Goal: Task Accomplishment & Management: Manage account settings

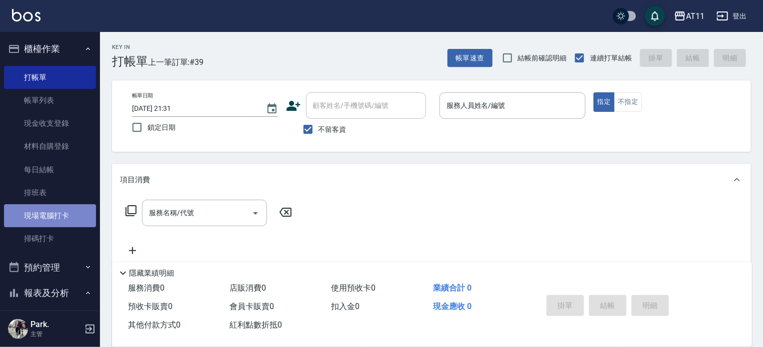
click at [66, 211] on link "現場電腦打卡" at bounding box center [50, 215] width 92 height 23
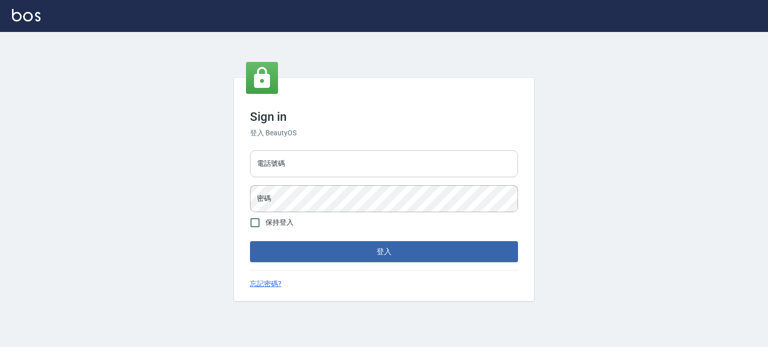
click at [379, 164] on input "電話號碼" at bounding box center [384, 163] width 268 height 27
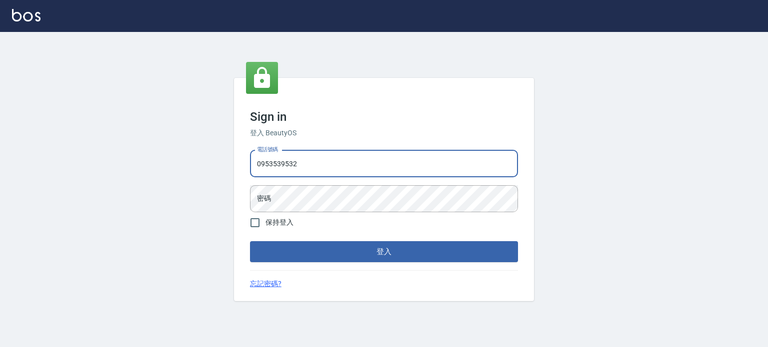
type input "0953539532"
click at [250, 241] on button "登入" at bounding box center [384, 251] width 268 height 21
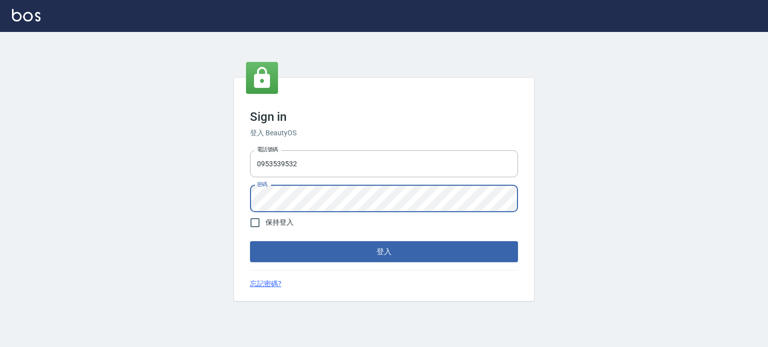
click at [250, 241] on button "登入" at bounding box center [384, 251] width 268 height 21
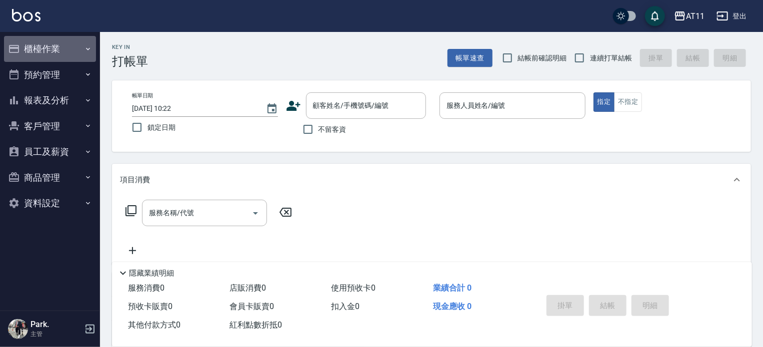
click at [21, 49] on button "櫃檯作業" at bounding box center [50, 49] width 92 height 26
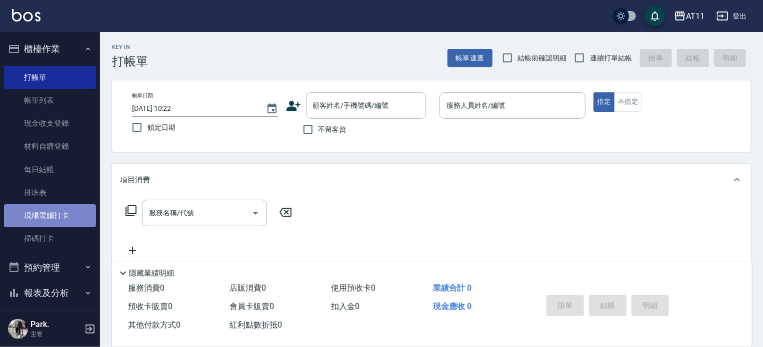
click at [57, 216] on link "現場電腦打卡" at bounding box center [50, 215] width 92 height 23
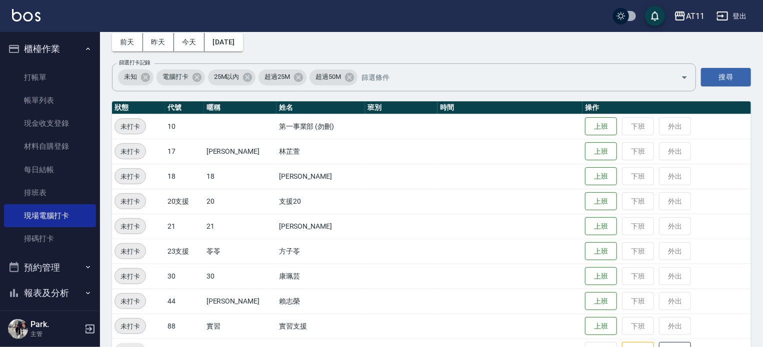
scroll to position [250, 0]
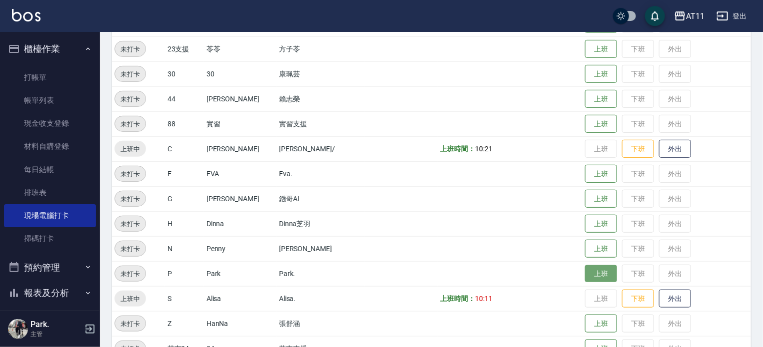
click at [588, 275] on button "上班" at bounding box center [601, 273] width 32 height 17
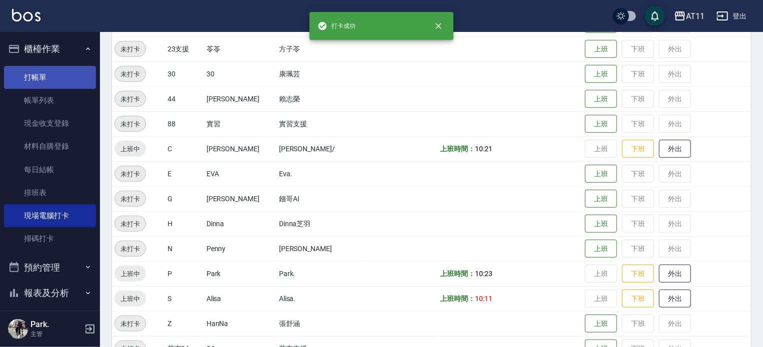
click at [39, 73] on link "打帳單" at bounding box center [50, 77] width 92 height 23
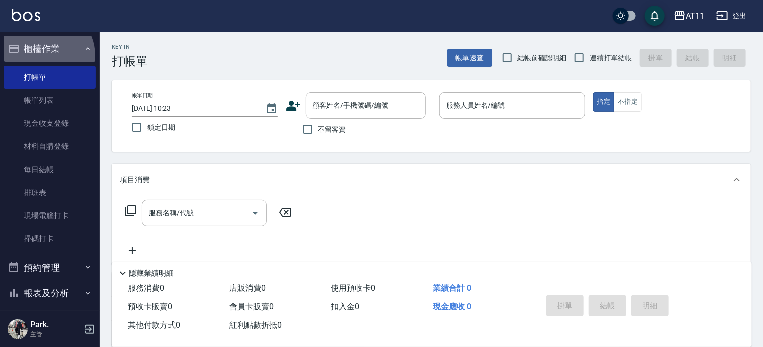
click at [45, 55] on button "櫃檯作業" at bounding box center [50, 49] width 92 height 26
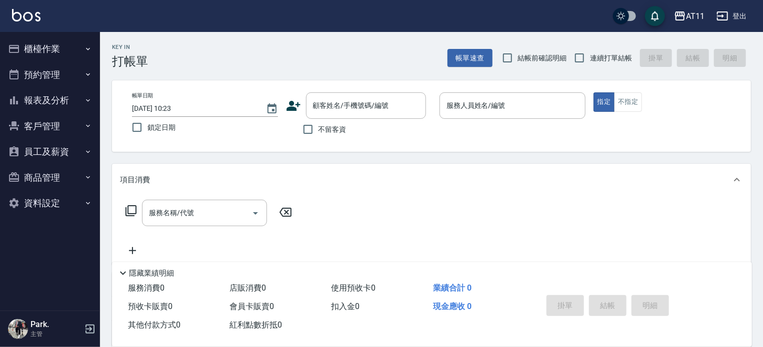
click at [53, 99] on button "報表及分析" at bounding box center [50, 100] width 92 height 26
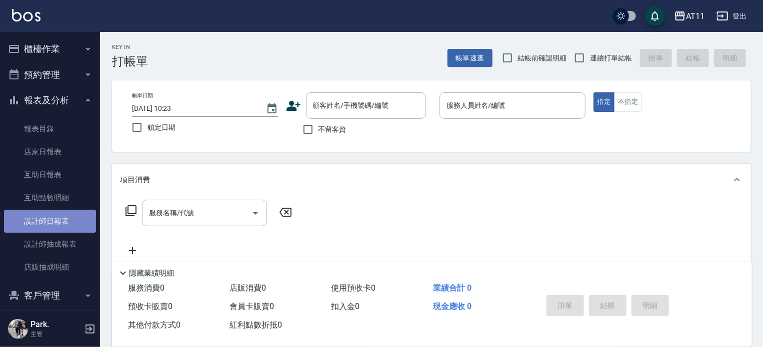
click at [52, 226] on link "設計師日報表" at bounding box center [50, 221] width 92 height 23
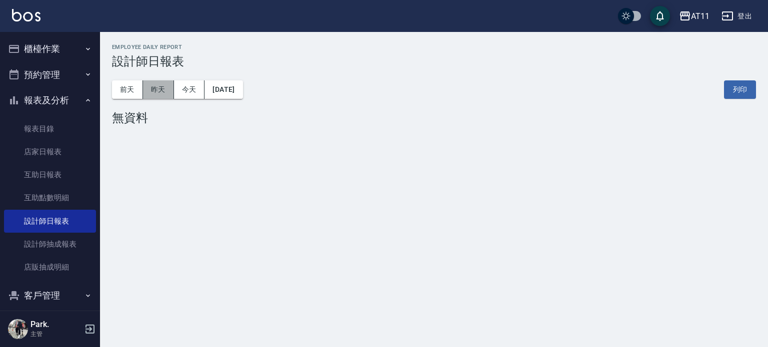
click at [159, 89] on button "昨天" at bounding box center [158, 89] width 31 height 18
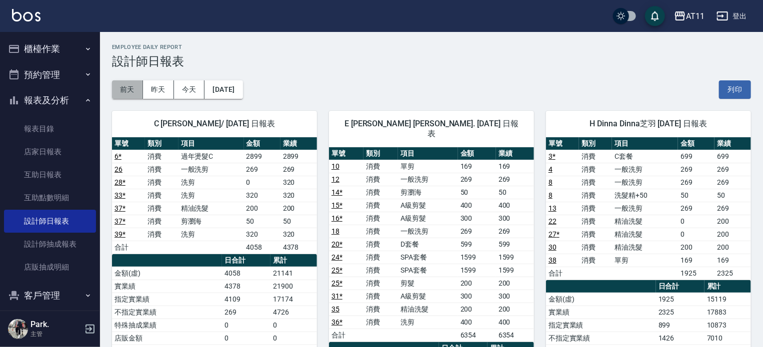
click at [130, 89] on button "前天" at bounding box center [127, 89] width 31 height 18
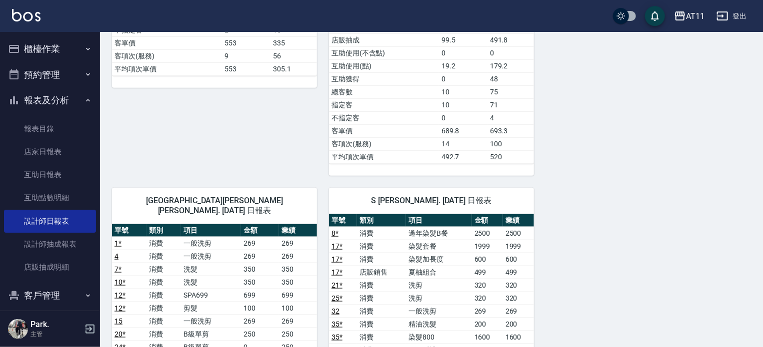
scroll to position [400, 0]
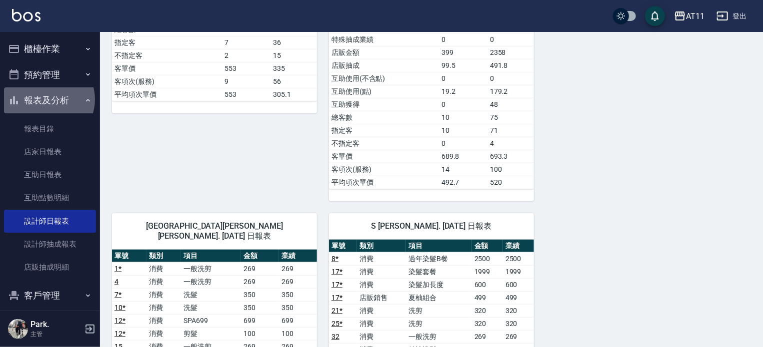
click at [48, 99] on button "報表及分析" at bounding box center [50, 100] width 92 height 26
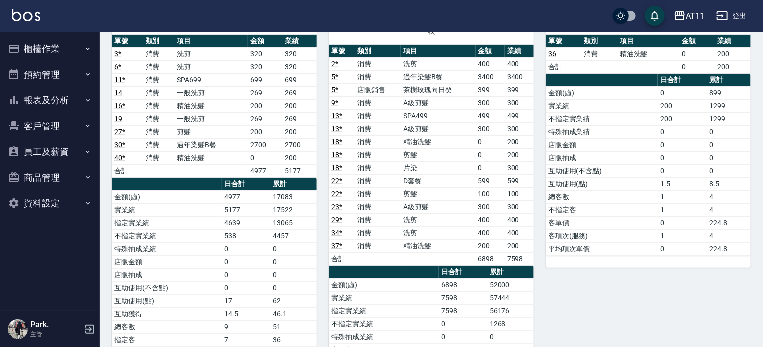
scroll to position [0, 0]
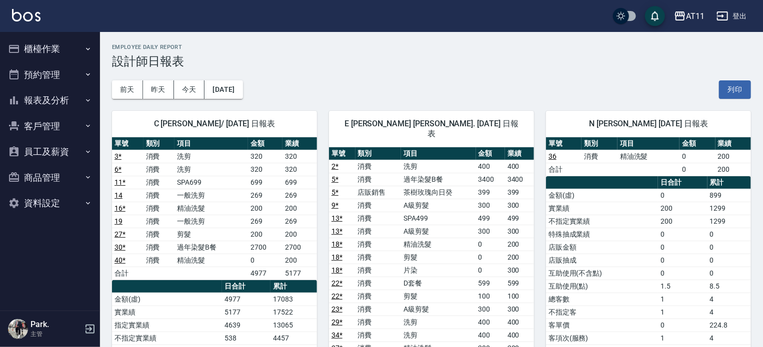
click at [34, 106] on button "報表及分析" at bounding box center [50, 100] width 92 height 26
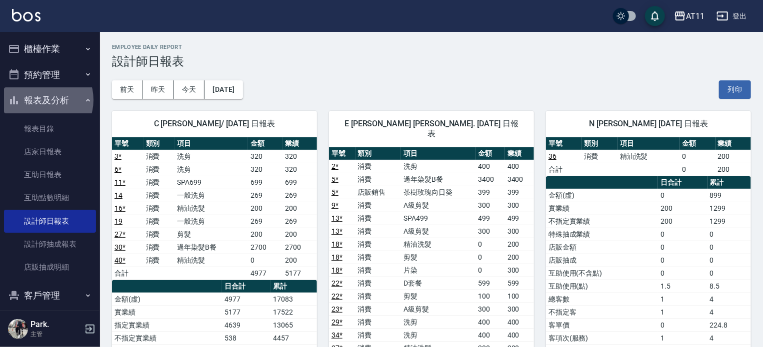
click at [40, 100] on button "報表及分析" at bounding box center [50, 100] width 92 height 26
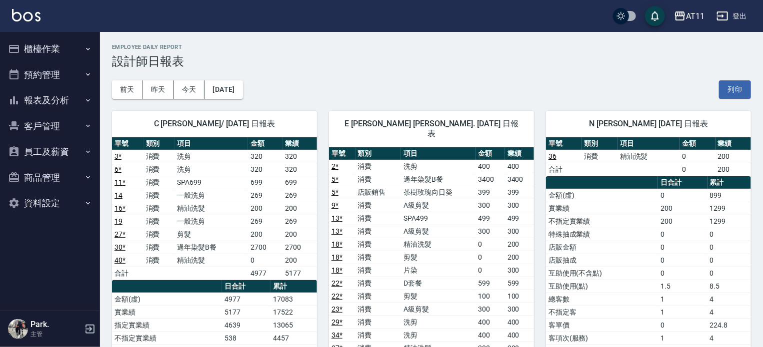
click at [55, 49] on button "櫃檯作業" at bounding box center [50, 49] width 92 height 26
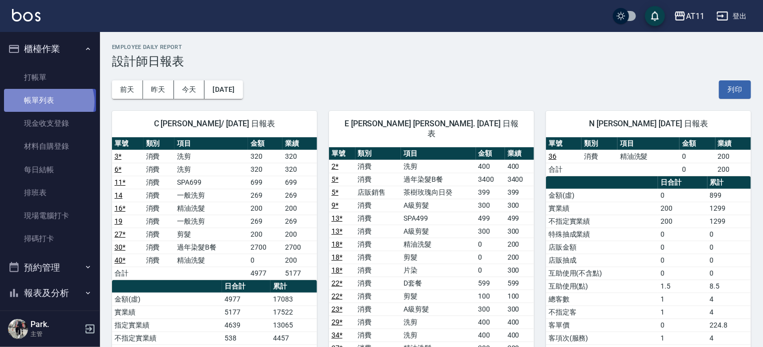
click at [48, 102] on link "帳單列表" at bounding box center [50, 100] width 92 height 23
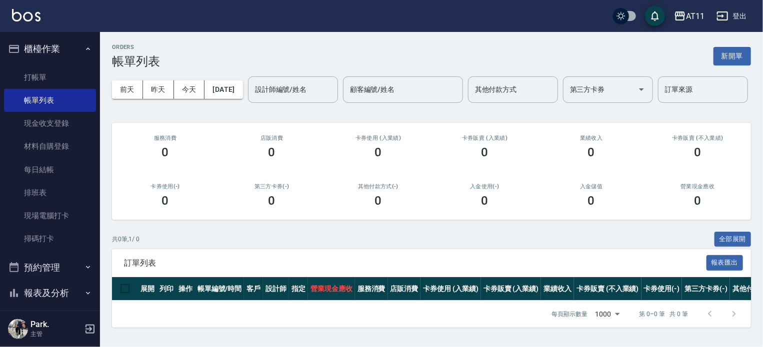
click at [55, 50] on button "櫃檯作業" at bounding box center [50, 49] width 92 height 26
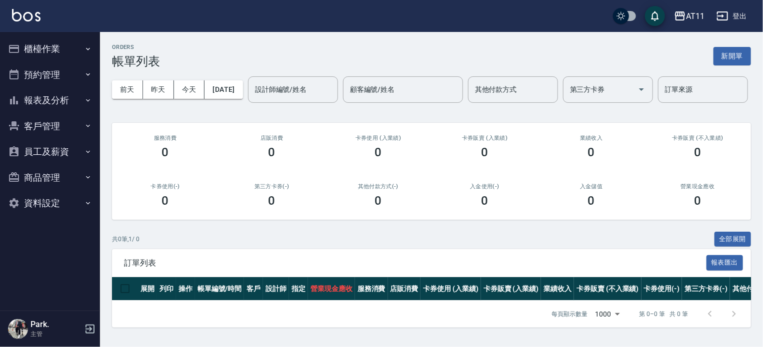
click at [55, 54] on button "櫃檯作業" at bounding box center [50, 49] width 92 height 26
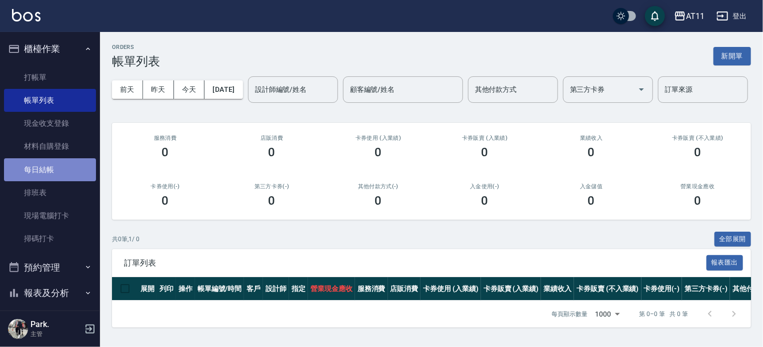
click at [62, 177] on link "每日結帳" at bounding box center [50, 169] width 92 height 23
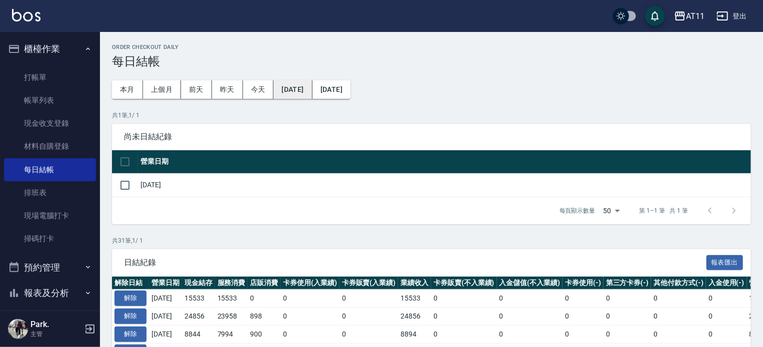
click at [309, 90] on button "2025/09/09" at bounding box center [292, 89] width 38 height 18
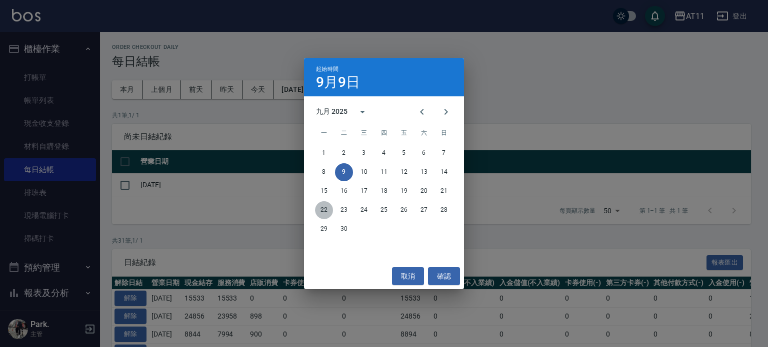
click at [322, 210] on button "22" at bounding box center [324, 210] width 18 height 18
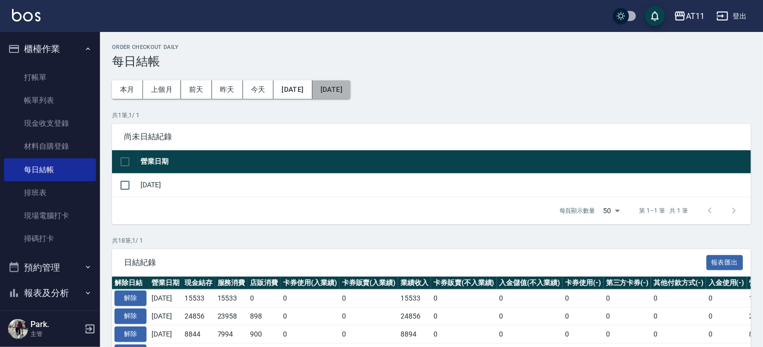
click at [350, 91] on button "2025/10/10" at bounding box center [331, 89] width 38 height 18
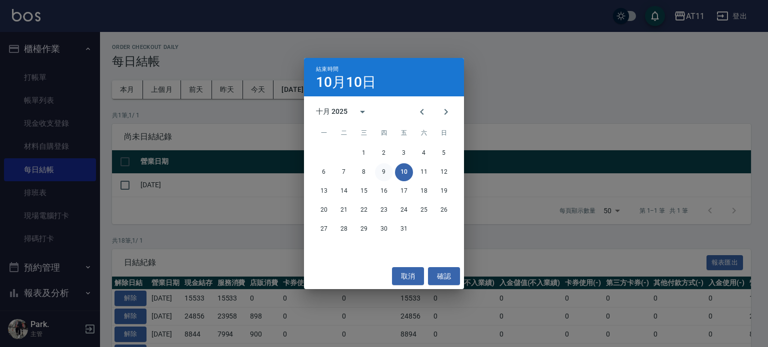
click at [381, 171] on button "9" at bounding box center [384, 172] width 18 height 18
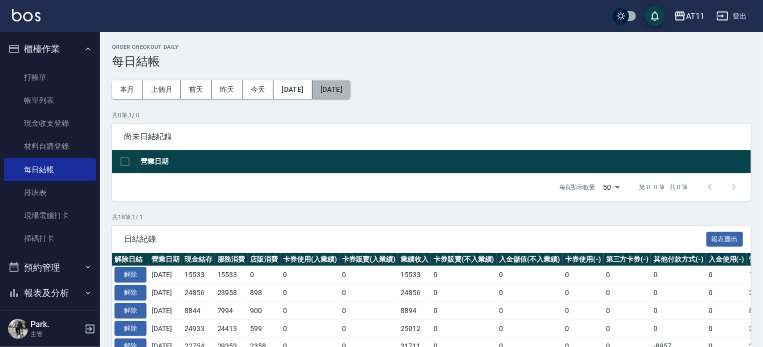
click at [350, 91] on button "2025/10/09" at bounding box center [331, 89] width 38 height 18
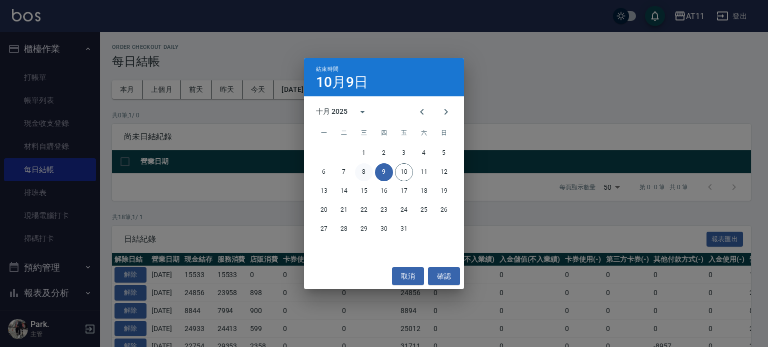
click at [364, 171] on button "8" at bounding box center [364, 172] width 18 height 18
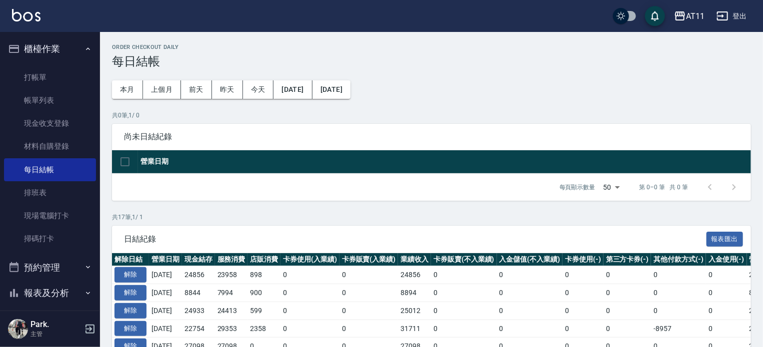
click at [727, 13] on icon "button" at bounding box center [722, 16] width 12 height 12
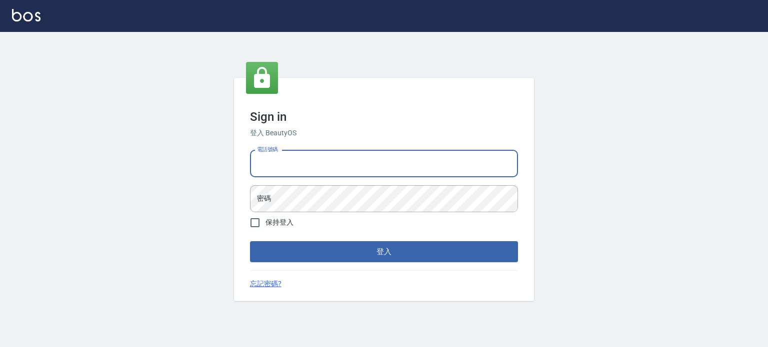
drag, startPoint x: 0, startPoint y: 0, endPoint x: 422, endPoint y: 171, distance: 455.6
click at [422, 171] on input "電話號碼" at bounding box center [384, 163] width 268 height 27
type input "0987925494"
click at [250, 241] on button "登入" at bounding box center [384, 251] width 268 height 21
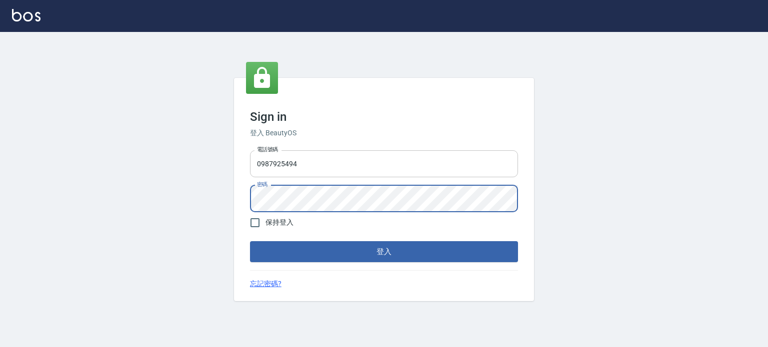
click at [250, 241] on button "登入" at bounding box center [384, 251] width 268 height 21
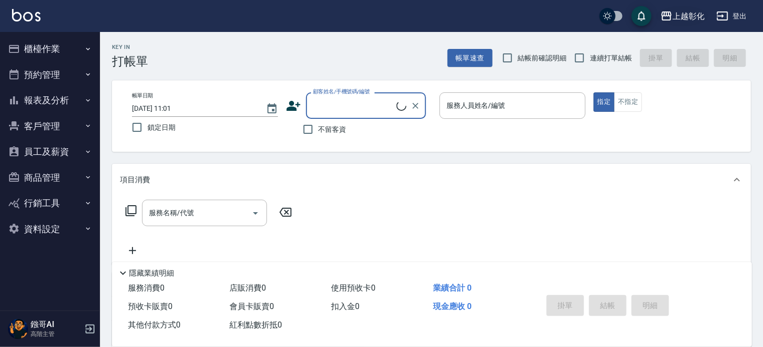
click at [691, 14] on div "上越彰化" at bounding box center [688, 16] width 32 height 12
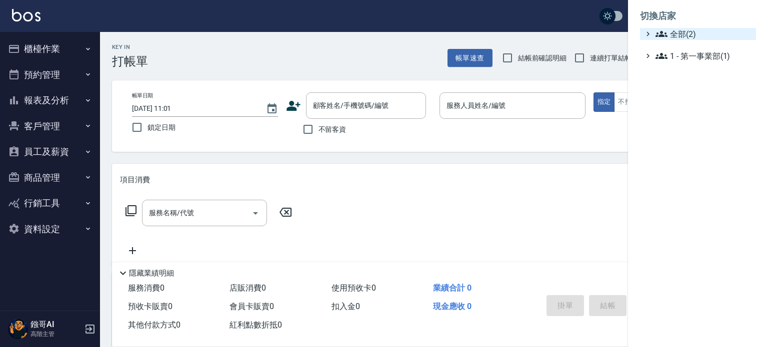
click at [691, 33] on span "全部(2)" at bounding box center [703, 34] width 96 height 12
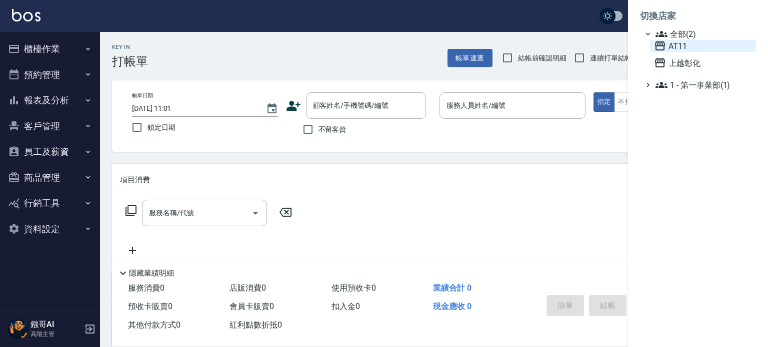
click at [686, 44] on span "AT11" at bounding box center [703, 46] width 98 height 12
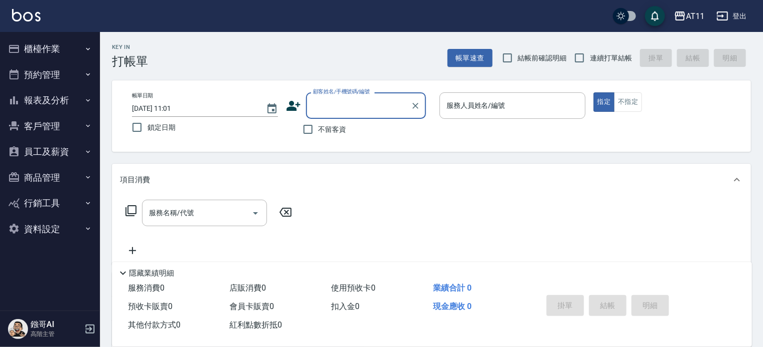
click at [48, 151] on button "員工及薪資" at bounding box center [50, 152] width 92 height 26
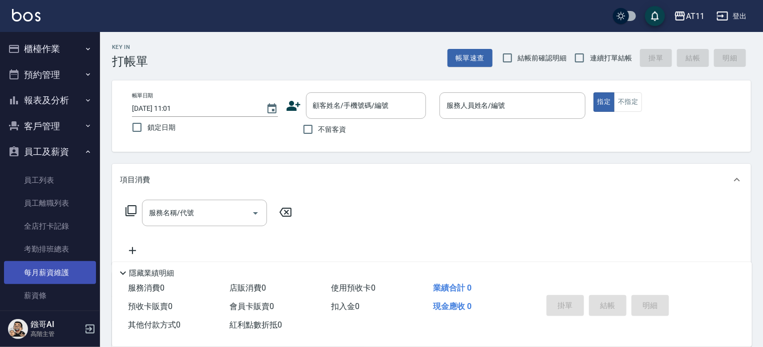
click at [59, 270] on link "每月薪資維護" at bounding box center [50, 272] width 92 height 23
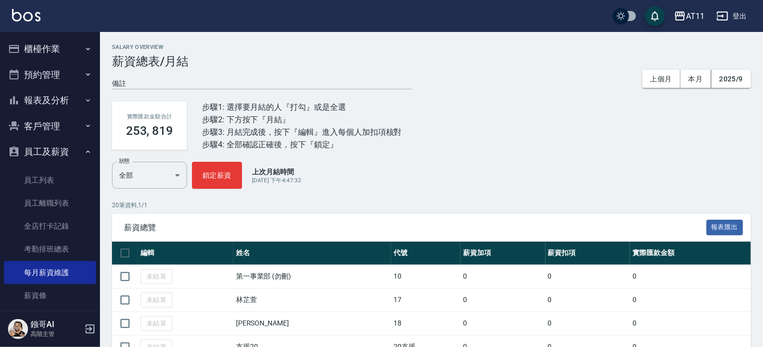
click at [690, 13] on div "AT11" at bounding box center [695, 16] width 18 height 12
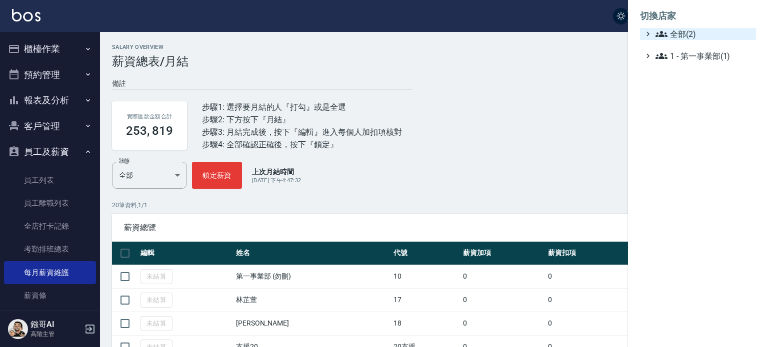
click at [684, 35] on span "全部(2)" at bounding box center [703, 34] width 96 height 12
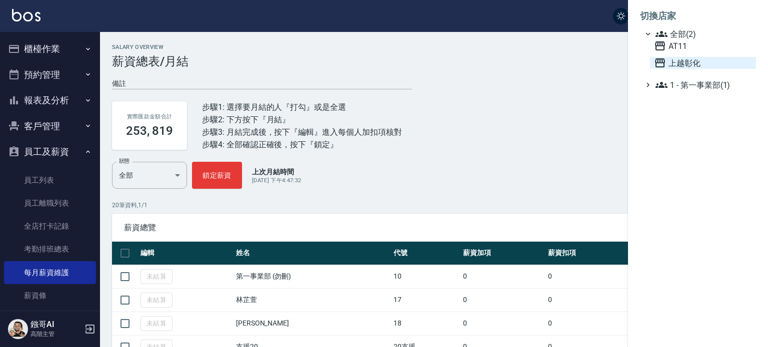
click at [680, 61] on span "上越彰化" at bounding box center [703, 63] width 98 height 12
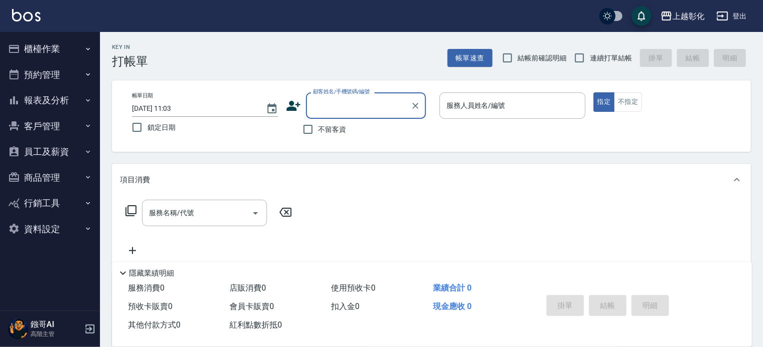
click at [51, 151] on button "員工及薪資" at bounding box center [50, 152] width 92 height 26
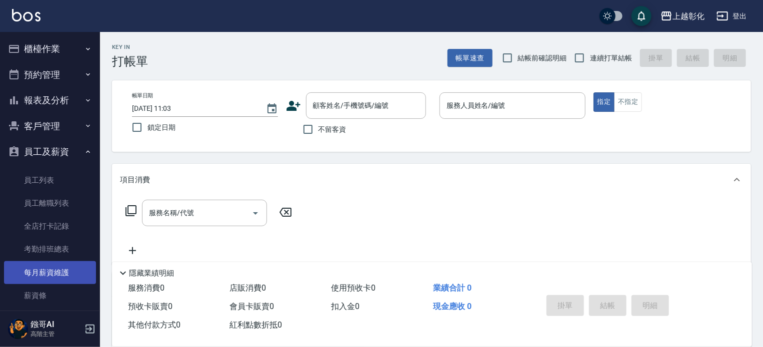
click at [54, 275] on link "每月薪資維護" at bounding box center [50, 272] width 92 height 23
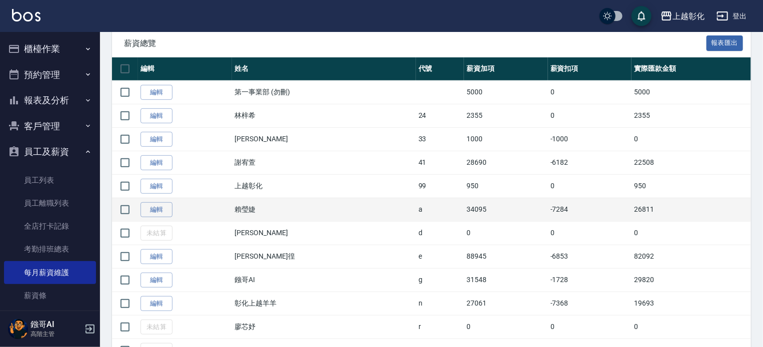
scroll to position [200, 0]
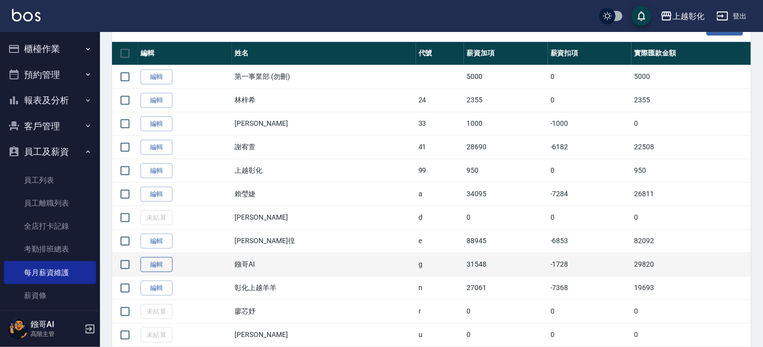
click at [153, 260] on link "編輯" at bounding box center [156, 264] width 32 height 15
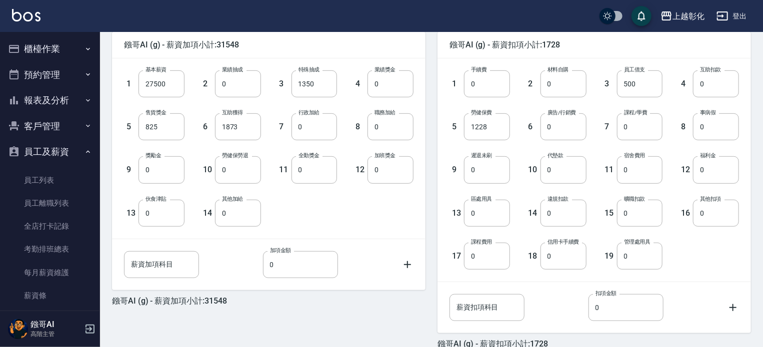
scroll to position [300, 0]
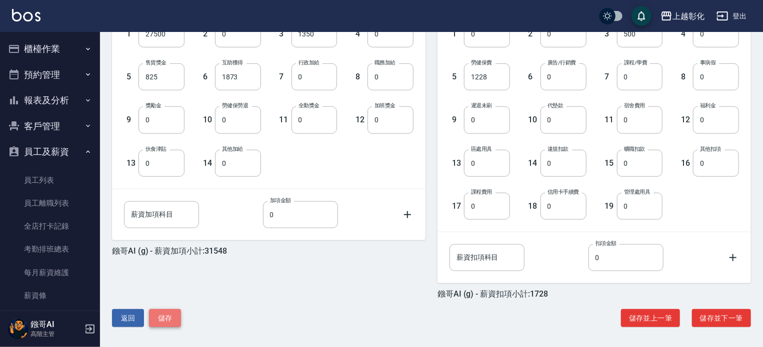
click at [170, 320] on button "儲存" at bounding box center [165, 318] width 32 height 18
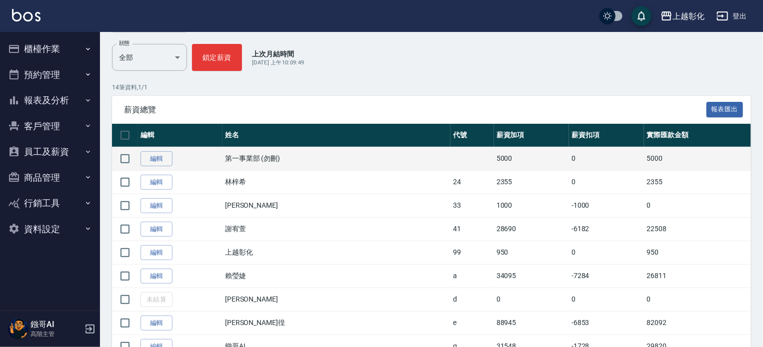
scroll to position [277, 0]
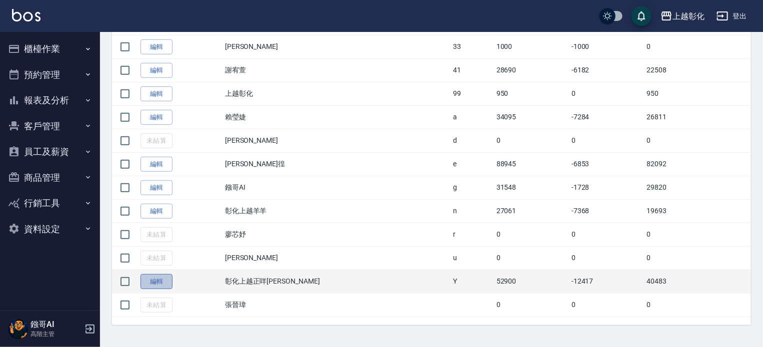
click at [154, 277] on link "編輯" at bounding box center [156, 281] width 32 height 15
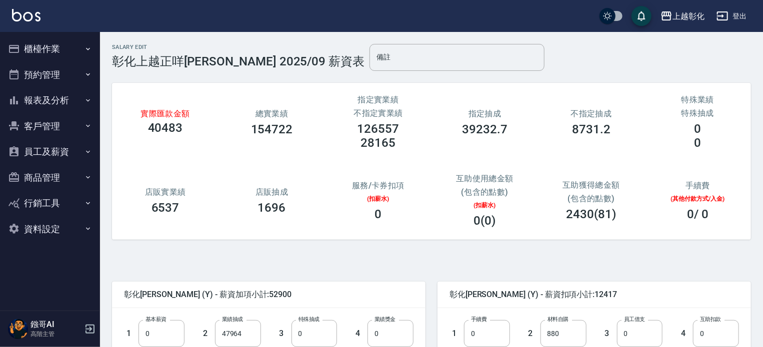
click at [738, 11] on button "登出" at bounding box center [731, 16] width 38 height 18
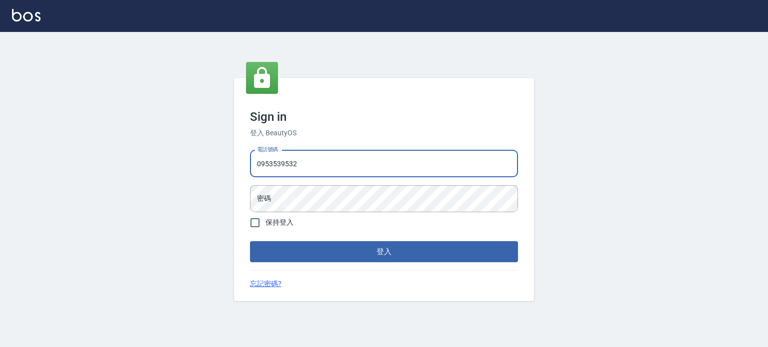
type input "0953539532"
click at [250, 241] on button "登入" at bounding box center [384, 251] width 268 height 21
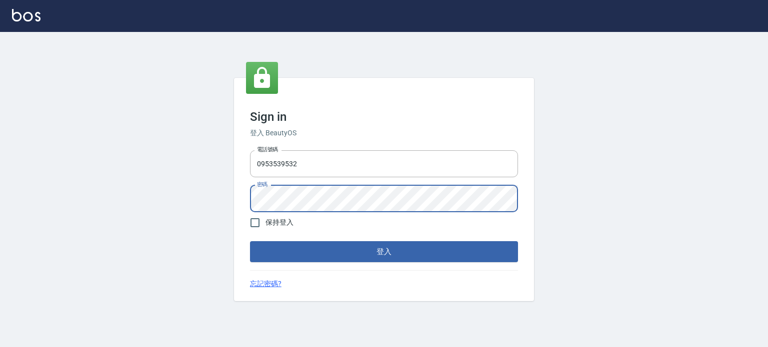
click at [250, 241] on button "登入" at bounding box center [384, 251] width 268 height 21
